Goal: Task Accomplishment & Management: Complete application form

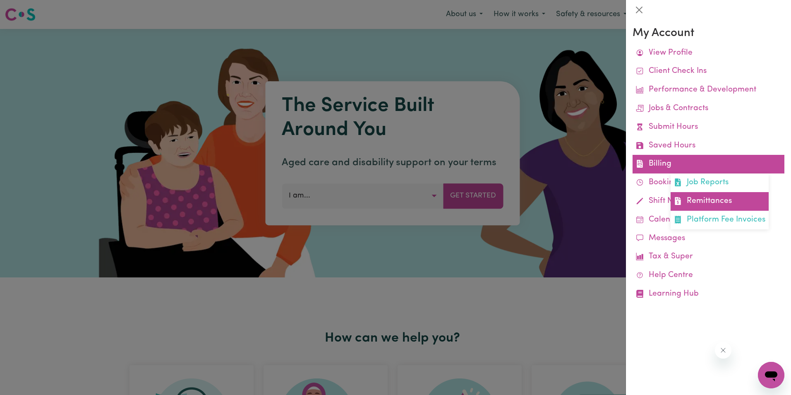
click at [699, 199] on link "Remittances" at bounding box center [720, 201] width 98 height 19
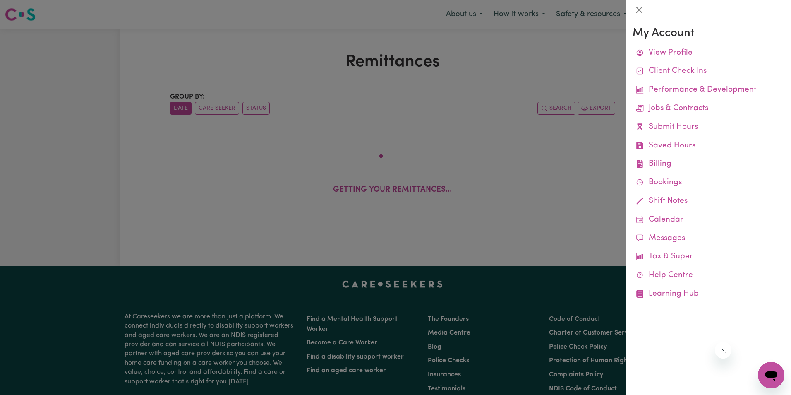
click at [283, 58] on div at bounding box center [395, 197] width 791 height 395
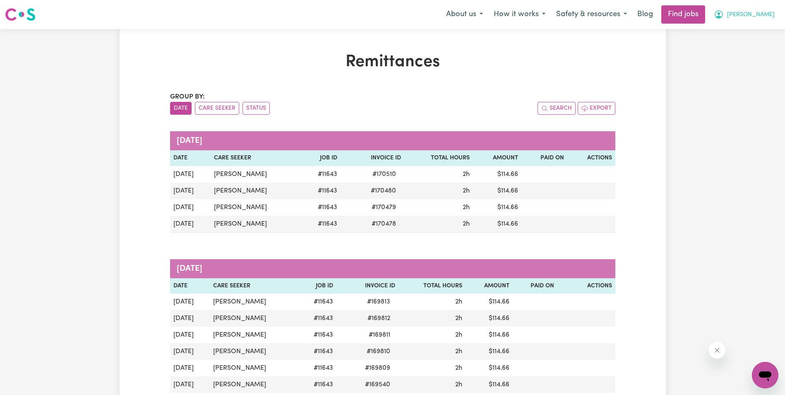
click at [766, 14] on span "[PERSON_NAME]" at bounding box center [751, 14] width 48 height 9
click at [742, 32] on link "My Account" at bounding box center [746, 32] width 65 height 16
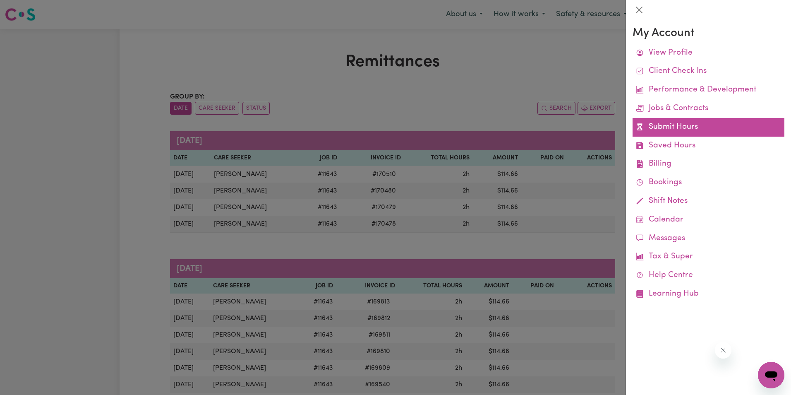
click at [690, 130] on link "Submit Hours" at bounding box center [709, 127] width 152 height 19
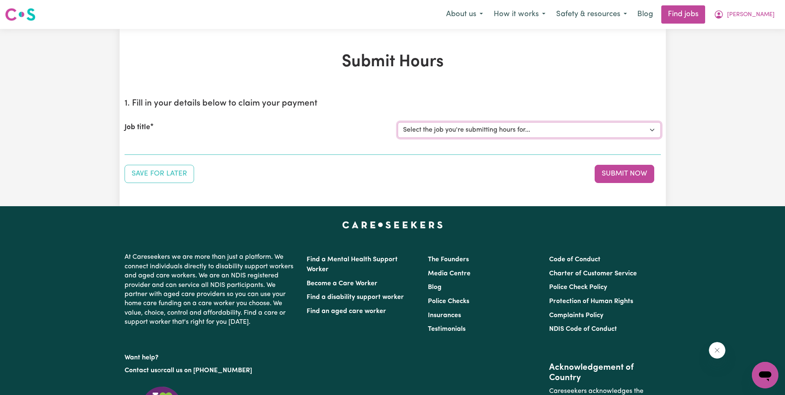
click at [483, 129] on select "Select the job you're submitting hours for... [[PERSON_NAME]] Support Worker in…" at bounding box center [529, 130] width 263 height 16
select select "11643"
click at [398, 122] on select "Select the job you're submitting hours for... [[PERSON_NAME]] Support Worker in…" at bounding box center [529, 130] width 263 height 16
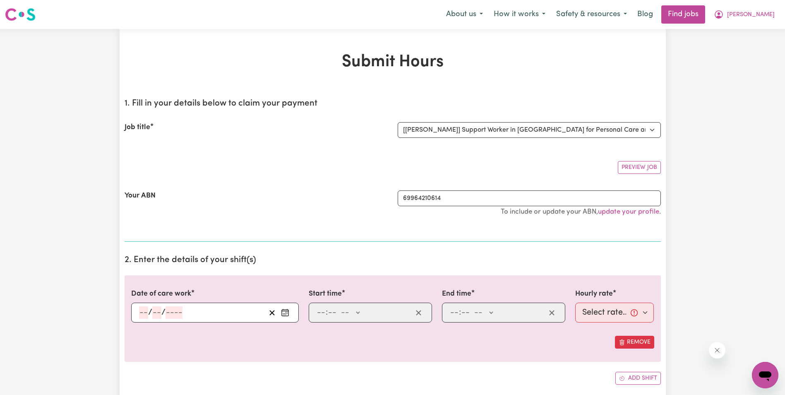
click at [140, 317] on input "number" at bounding box center [143, 312] width 9 height 12
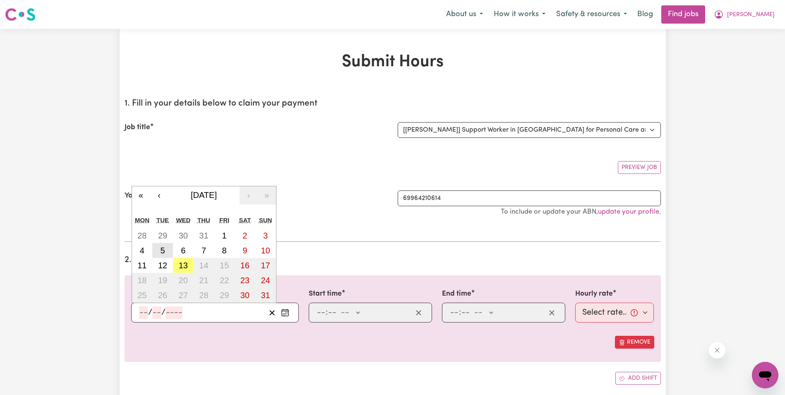
click at [160, 250] on button "5" at bounding box center [162, 250] width 21 height 15
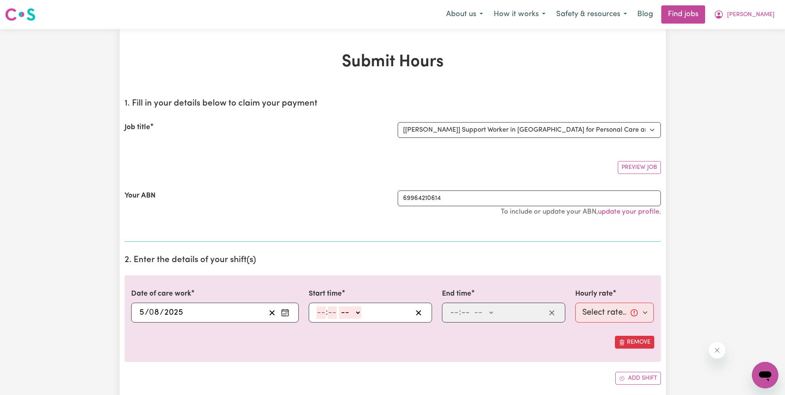
type input "[DATE]"
type input "5"
type input "8"
type input "2025"
click at [323, 312] on input "number" at bounding box center [321, 312] width 9 height 12
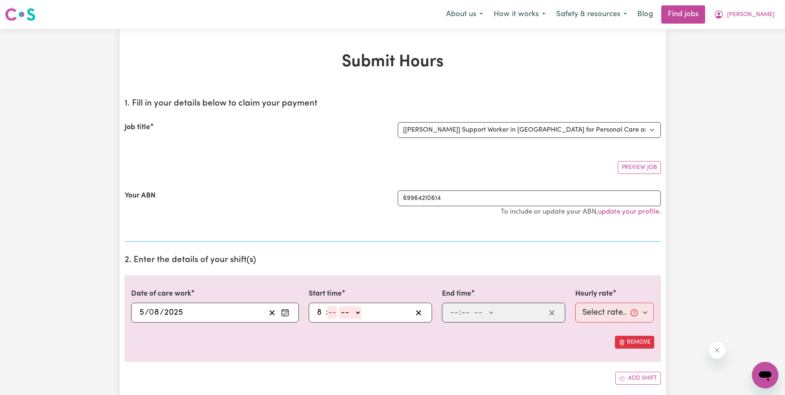
type input "8"
type input "30"
click at [356, 311] on select "-- AM PM" at bounding box center [348, 312] width 22 height 12
select select "am"
click at [337, 306] on select "-- AM PM" at bounding box center [348, 312] width 22 height 12
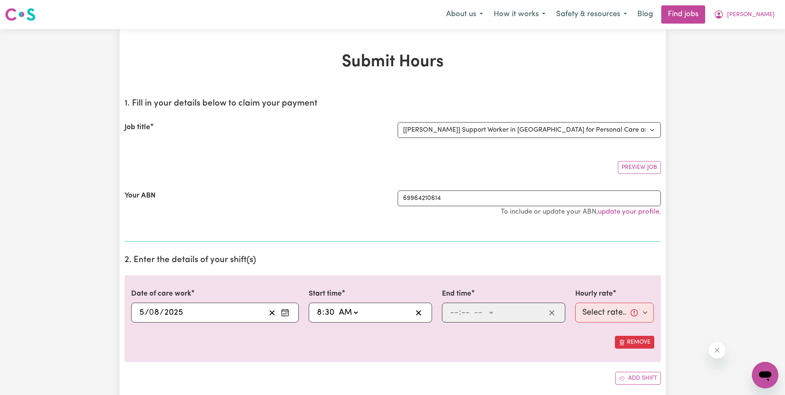
type input "08:30"
click at [454, 314] on input "number" at bounding box center [454, 312] width 9 height 12
type input "10"
type input "30"
click at [490, 313] on select "-- AM PM" at bounding box center [484, 312] width 22 height 12
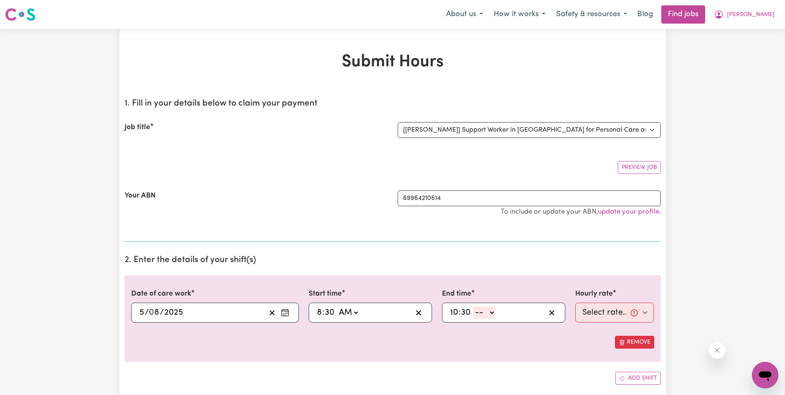
select select "am"
click at [473, 306] on select "-- AM PM" at bounding box center [484, 312] width 22 height 12
type input "10:30"
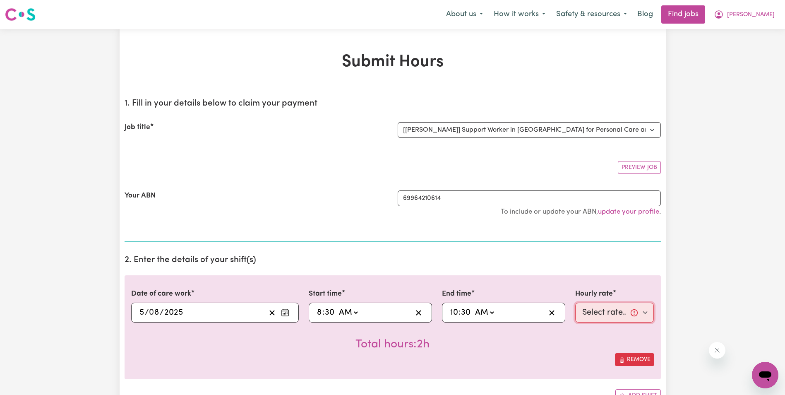
click at [622, 310] on select "Select rate... $63.00 (Weekday) $63.00 ([DATE]) $63.00 ([DATE])" at bounding box center [614, 313] width 79 height 20
click at [760, 10] on button "[PERSON_NAME]" at bounding box center [745, 14] width 72 height 17
click at [753, 31] on link "My Account" at bounding box center [746, 32] width 65 height 16
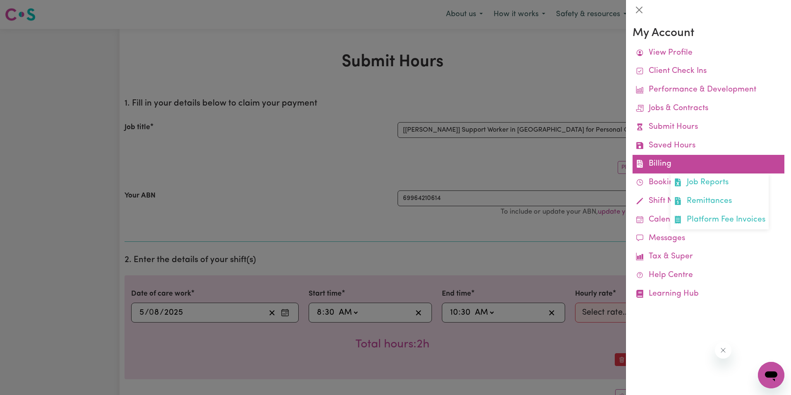
click at [663, 164] on link "Billing Job Reports Remittances Platform Fee Invoices" at bounding box center [709, 164] width 152 height 19
